Goal: Information Seeking & Learning: Learn about a topic

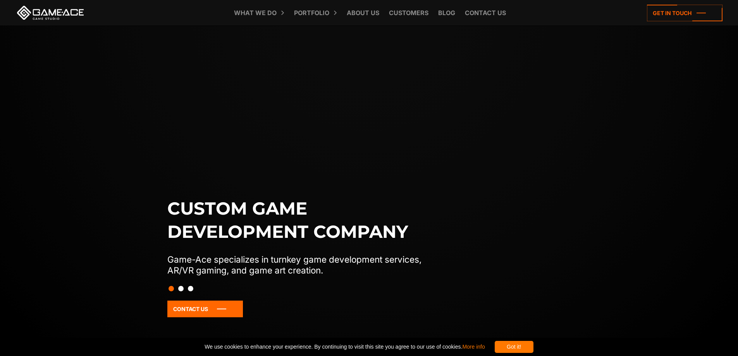
click at [402, 53] on div "Custom game development company Game-Ace specializes in turnkey game developmen…" at bounding box center [369, 204] width 738 height 356
click at [696, 17] on icon at bounding box center [685, 13] width 76 height 17
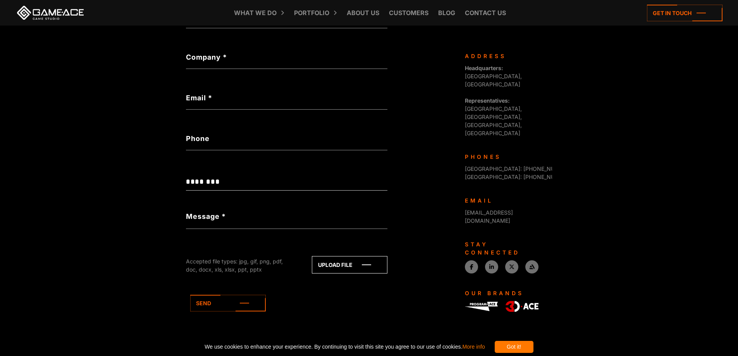
scroll to position [247, 0]
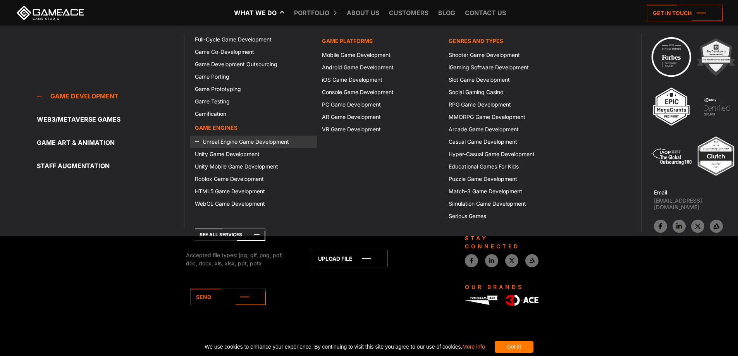
click at [244, 141] on link "Unreal Engine Game Development" at bounding box center [253, 142] width 127 height 12
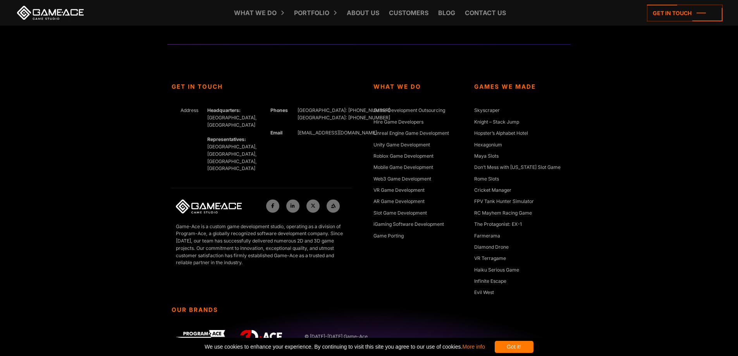
scroll to position [2768, 0]
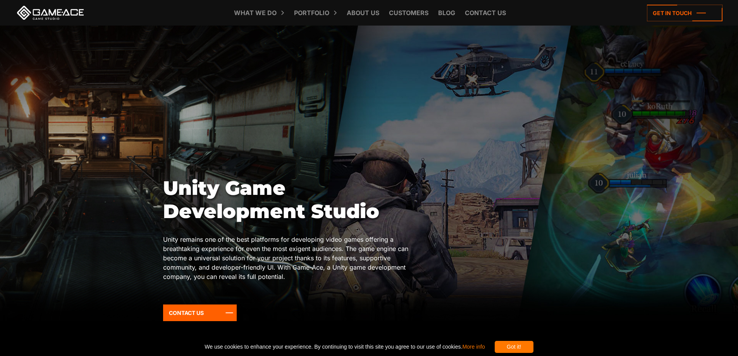
click at [430, 86] on div at bounding box center [369, 173] width 738 height 295
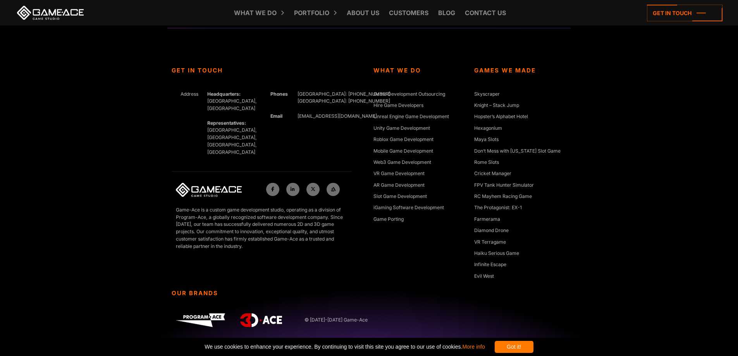
scroll to position [2905, 0]
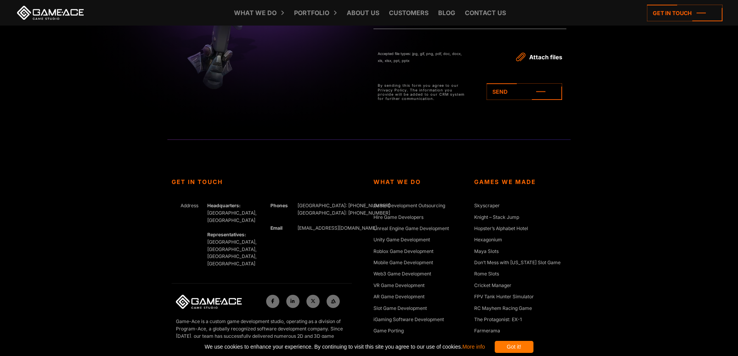
scroll to position [2815, 0]
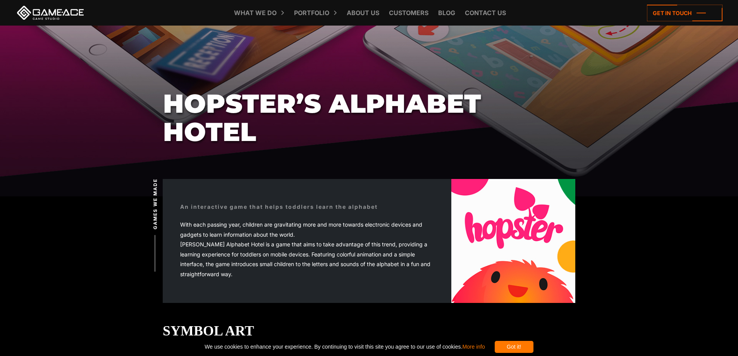
scroll to position [194, 0]
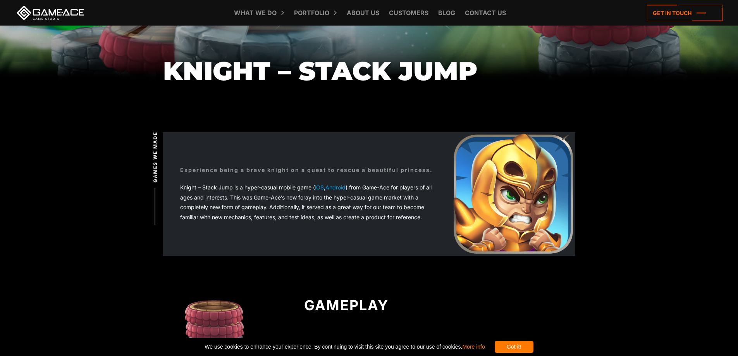
scroll to position [271, 0]
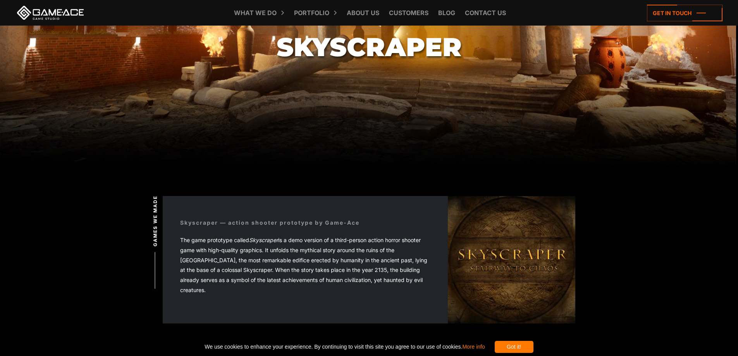
scroll to position [232, 0]
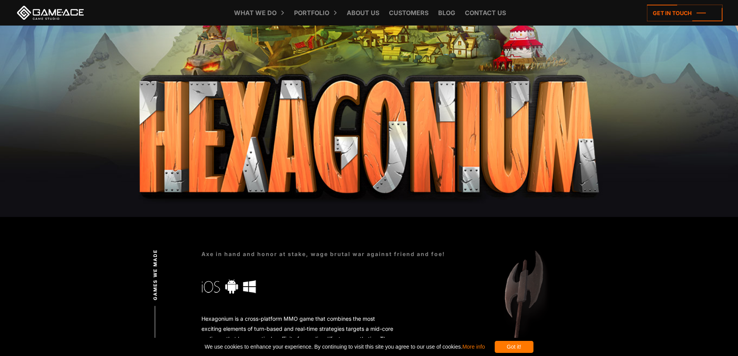
scroll to position [271, 0]
